Goal: Transaction & Acquisition: Purchase product/service

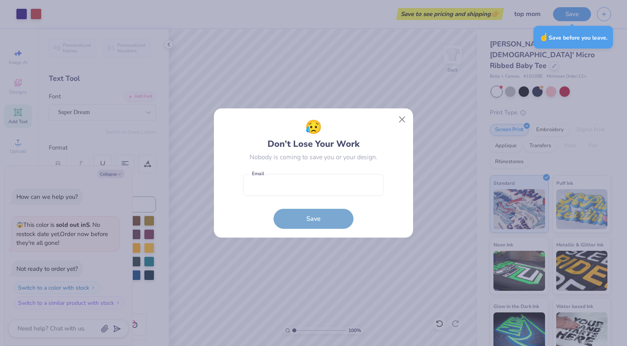
type textarea "x"
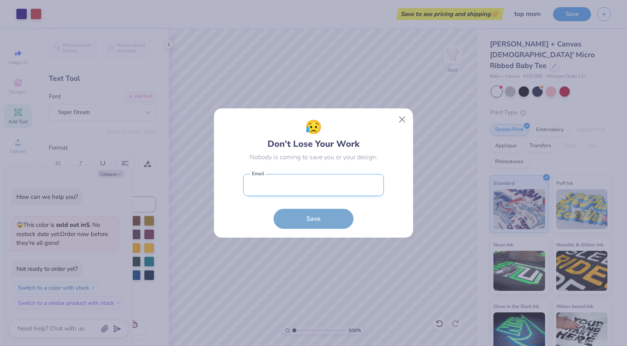
click at [314, 190] on input "email" at bounding box center [313, 185] width 141 height 22
type input "[EMAIL_ADDRESS][DOMAIN_NAME]"
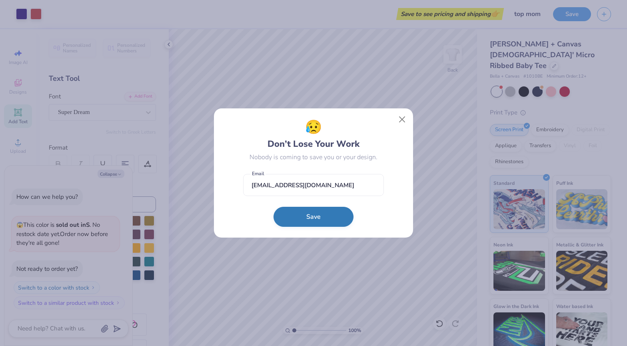
click at [314, 222] on button "Save" at bounding box center [314, 217] width 80 height 20
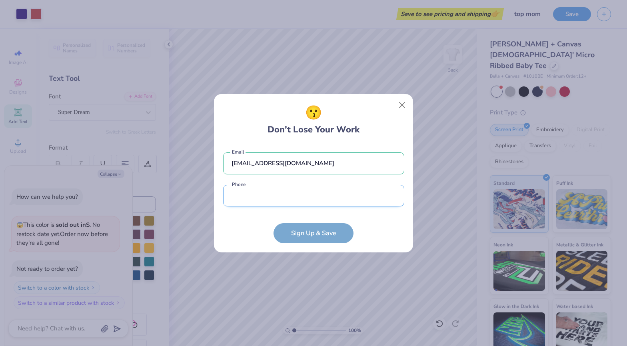
click at [312, 199] on input "tel" at bounding box center [313, 196] width 181 height 22
type input "[PHONE_NUMBER]"
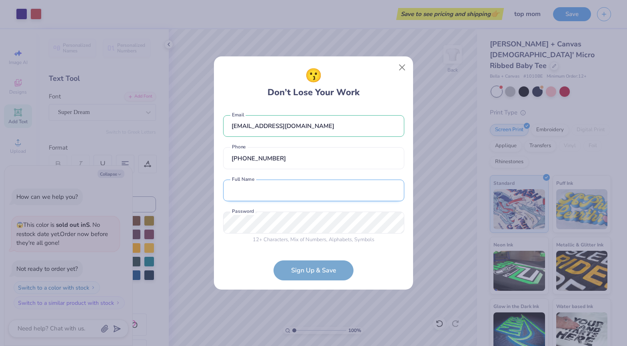
click at [296, 184] on input "text" at bounding box center [313, 191] width 181 height 22
type input "[PERSON_NAME]"
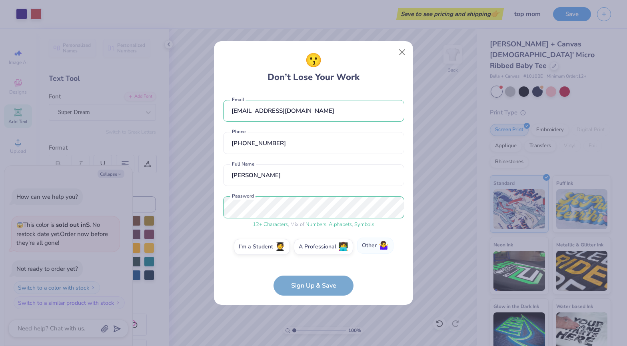
click at [366, 248] on label "Other 🤷‍♀️" at bounding box center [375, 246] width 36 height 16
click at [316, 248] on input "Other 🤷‍♀️" at bounding box center [313, 248] width 5 height 5
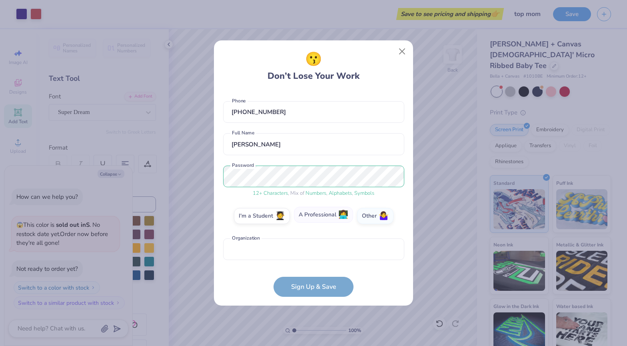
click at [330, 218] on label "A Professional 👩‍💻" at bounding box center [323, 215] width 59 height 16
click at [316, 245] on input "A Professional 👩‍💻" at bounding box center [313, 247] width 5 height 5
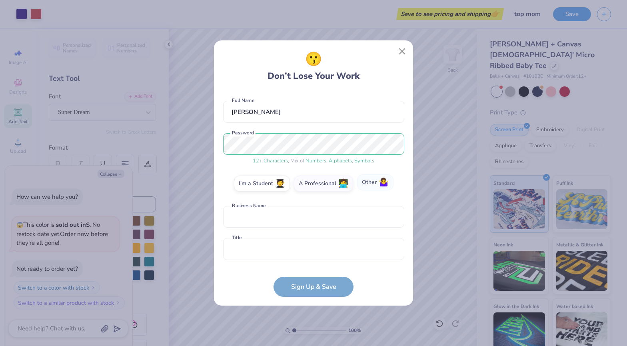
click at [374, 185] on label "Other 🤷‍♀️" at bounding box center [375, 182] width 36 height 16
click at [316, 245] on input "Other 🤷‍♀️" at bounding box center [313, 247] width 5 height 5
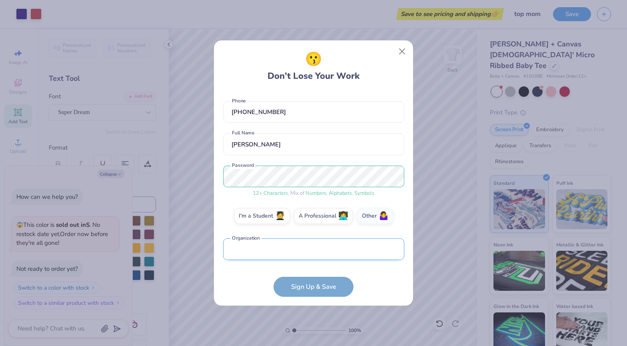
click at [311, 252] on input "text" at bounding box center [313, 249] width 181 height 22
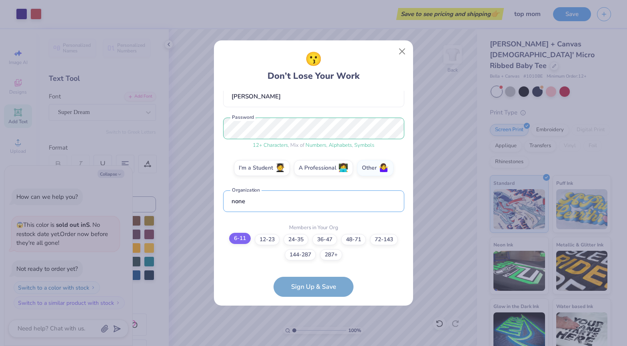
type input "none"
click at [236, 236] on label "6-11" at bounding box center [240, 238] width 22 height 11
click at [311, 322] on input "6-11" at bounding box center [313, 324] width 5 height 5
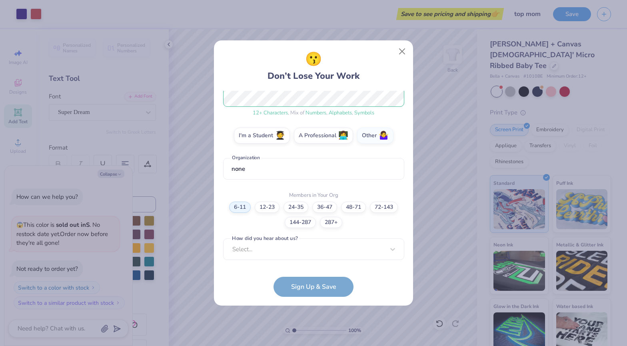
click at [281, 257] on div "Select..." at bounding box center [313, 249] width 181 height 22
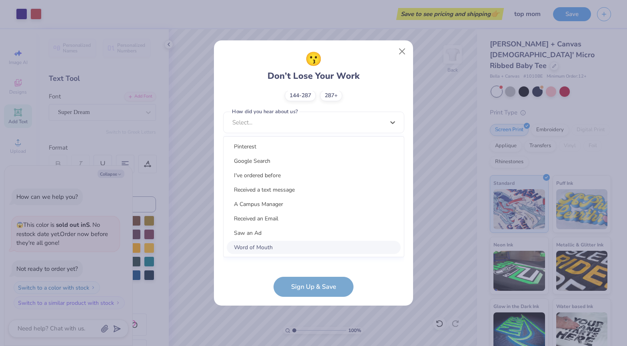
scroll to position [230, 0]
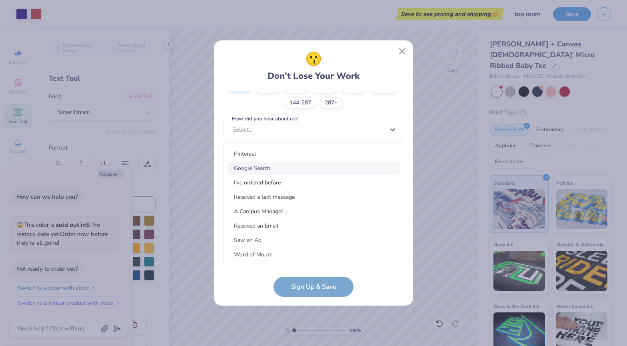
click at [276, 172] on div "Google Search" at bounding box center [314, 168] width 174 height 13
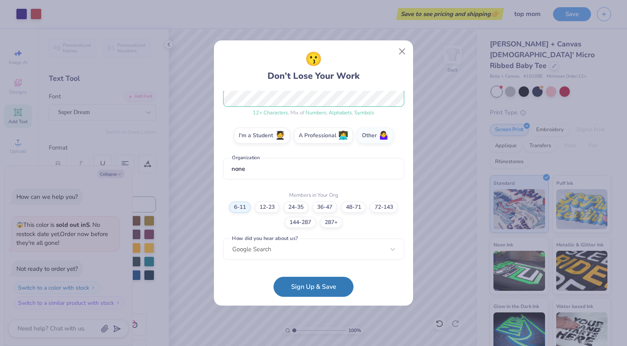
scroll to position [110, 0]
click at [295, 287] on button "Sign Up & Save" at bounding box center [314, 285] width 80 height 20
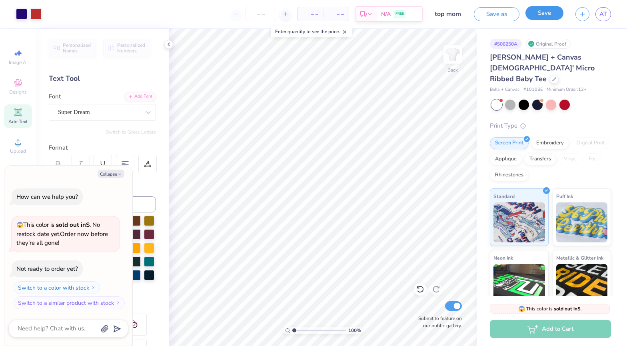
click at [535, 16] on button "Save" at bounding box center [544, 13] width 38 height 14
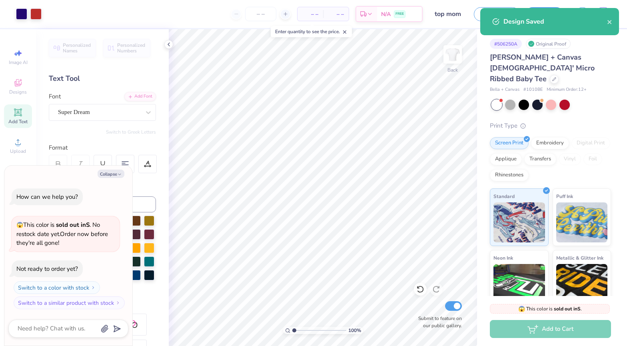
click at [563, 332] on div "Add to Cart" at bounding box center [550, 329] width 121 height 18
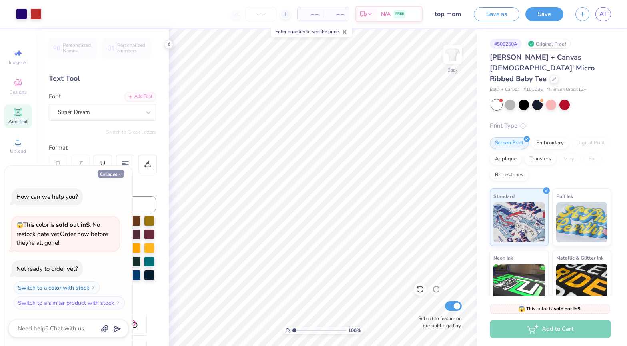
click at [112, 173] on button "Collapse" at bounding box center [111, 174] width 27 height 8
type textarea "x"
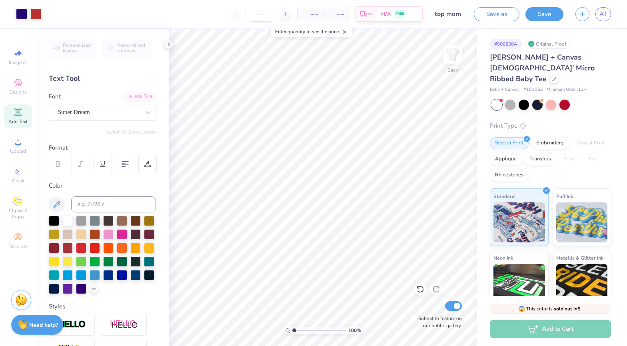
click at [268, 12] on input "number" at bounding box center [260, 14] width 31 height 14
click at [279, 12] on div at bounding box center [261, 14] width 60 height 14
click at [280, 13] on div at bounding box center [261, 14] width 60 height 14
click at [282, 14] on div at bounding box center [285, 14] width 11 height 11
type input "12"
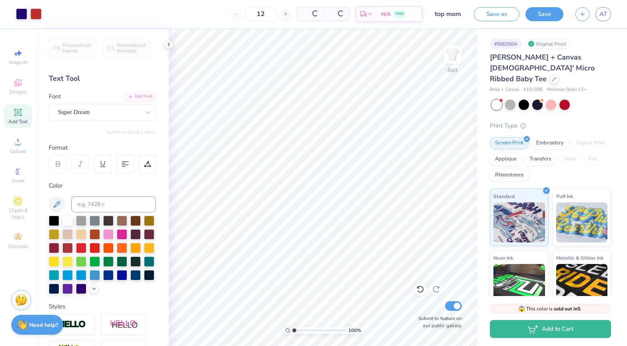
click at [243, 11] on div "12" at bounding box center [261, 14] width 60 height 14
click at [220, 16] on div "12" at bounding box center [234, 14] width 60 height 14
